Goal: Use online tool/utility: Utilize a website feature to perform a specific function

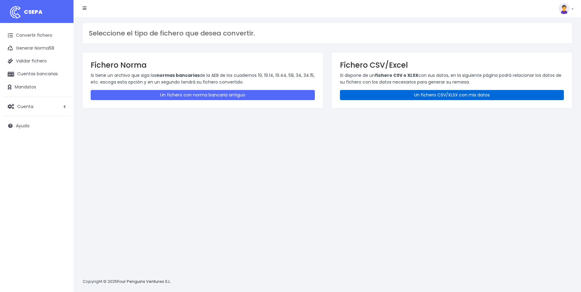
click at [388, 95] on link "Un fichero CSV/XLSX con mis datos" at bounding box center [452, 95] width 224 height 10
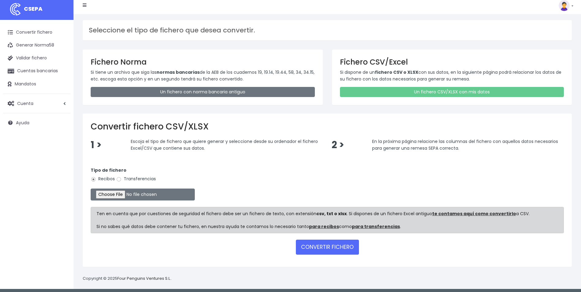
scroll to position [6, 0]
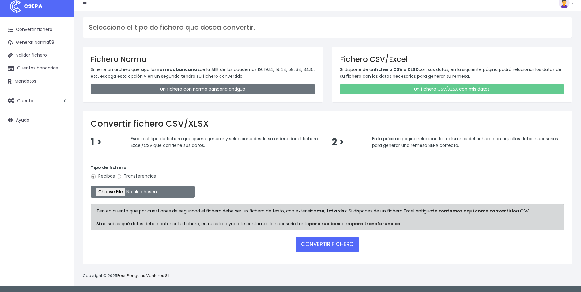
click at [130, 176] on label "Transferencias" at bounding box center [136, 176] width 40 height 6
click at [122, 176] on input "Transferencias" at bounding box center [119, 177] width 6 height 6
radio input "true"
click at [117, 190] on input "file" at bounding box center [143, 192] width 104 height 12
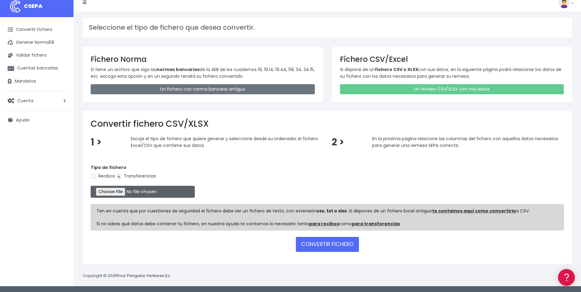
type input "C:\fakepath\0577 Transferencias varias MURIMAR 3.csv"
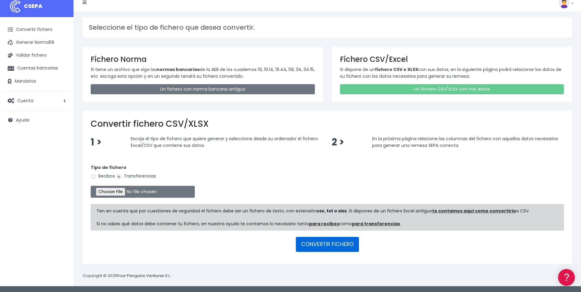
click at [325, 247] on button "CONVERTIR FICHERO" at bounding box center [327, 244] width 63 height 15
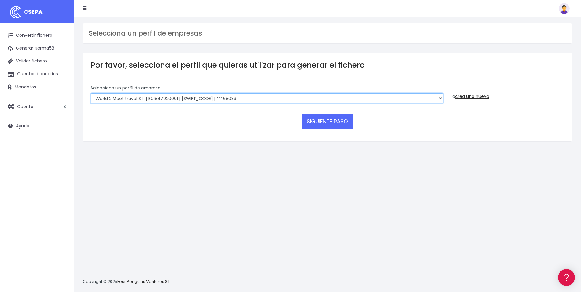
click at [154, 101] on select "WORLD2MEET,S.L.U | b62880992 | [SWIFT_CODE] | ***97721 World 2 Meet SLU | B6288…" at bounding box center [267, 98] width 353 height 10
click at [195, 96] on select "WORLD2MEET,S.L.U | b62880992 | [SWIFT_CODE] | ***97721 World 2 Meet SLU | B6288…" at bounding box center [267, 98] width 353 height 10
click at [192, 9] on div "Suscripción Facturación API [GEOGRAPHIC_DATA] Salir" at bounding box center [323, 8] width 491 height 12
